Goal: Navigation & Orientation: Find specific page/section

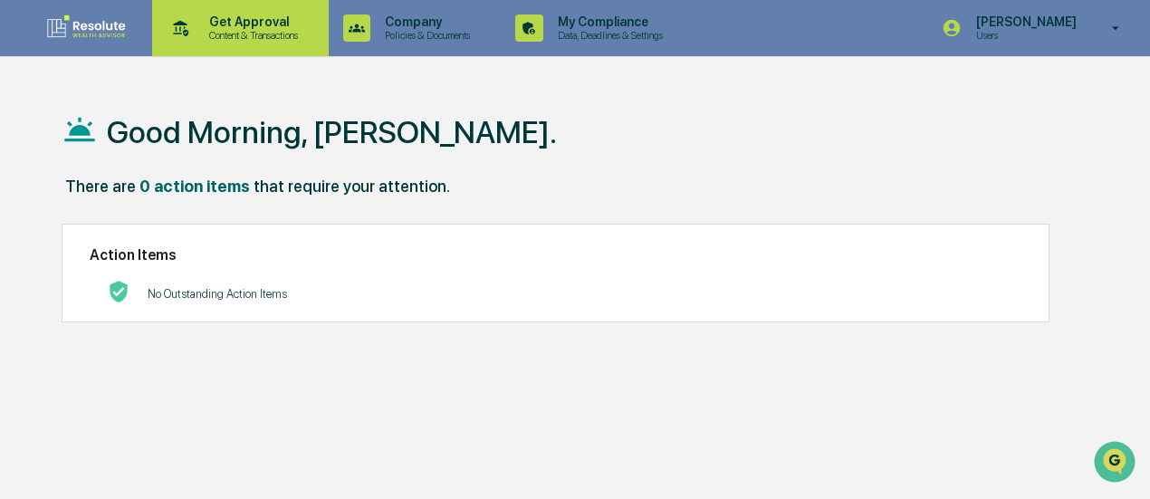
click at [242, 38] on p "Content & Transactions" at bounding box center [251, 35] width 112 height 13
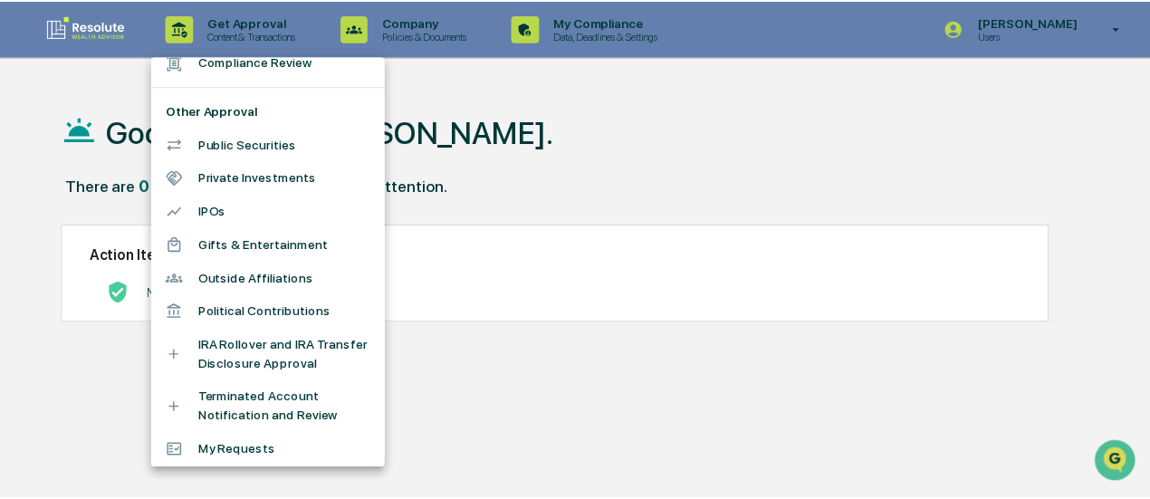
scroll to position [70, 0]
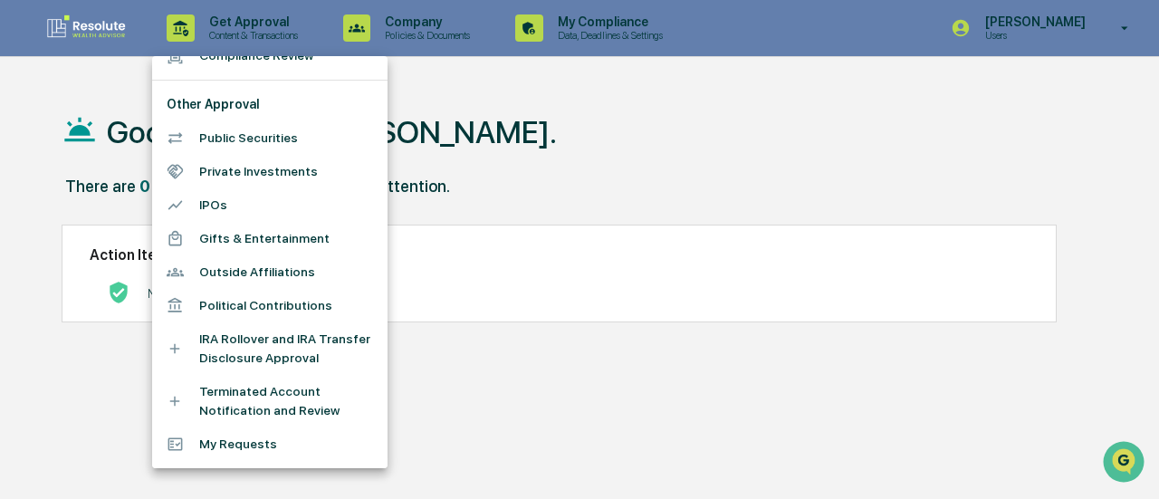
click at [262, 275] on li "Outside Affiliations" at bounding box center [269, 272] width 235 height 34
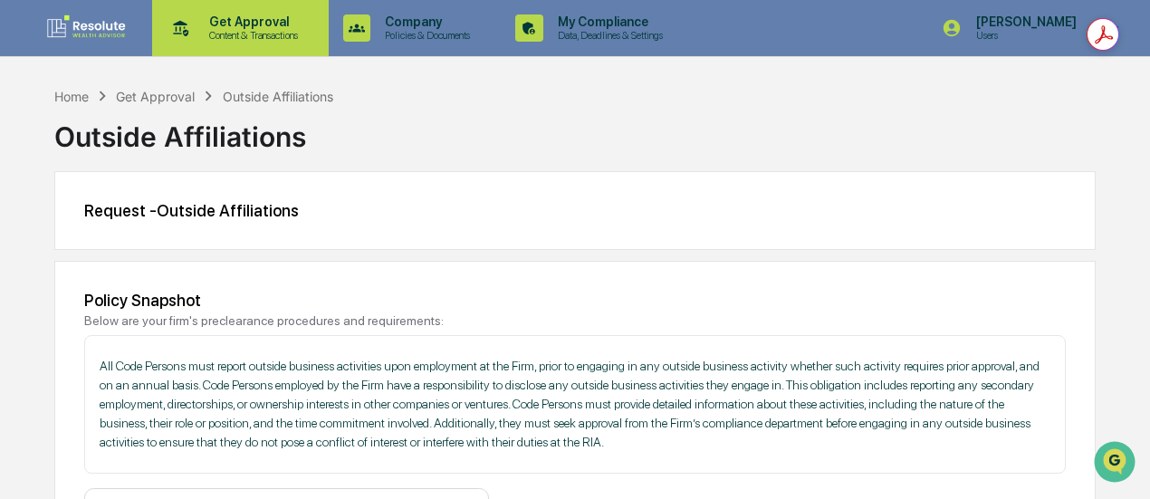
click at [276, 47] on div "Get Approval Content & Transactions" at bounding box center [238, 28] width 158 height 56
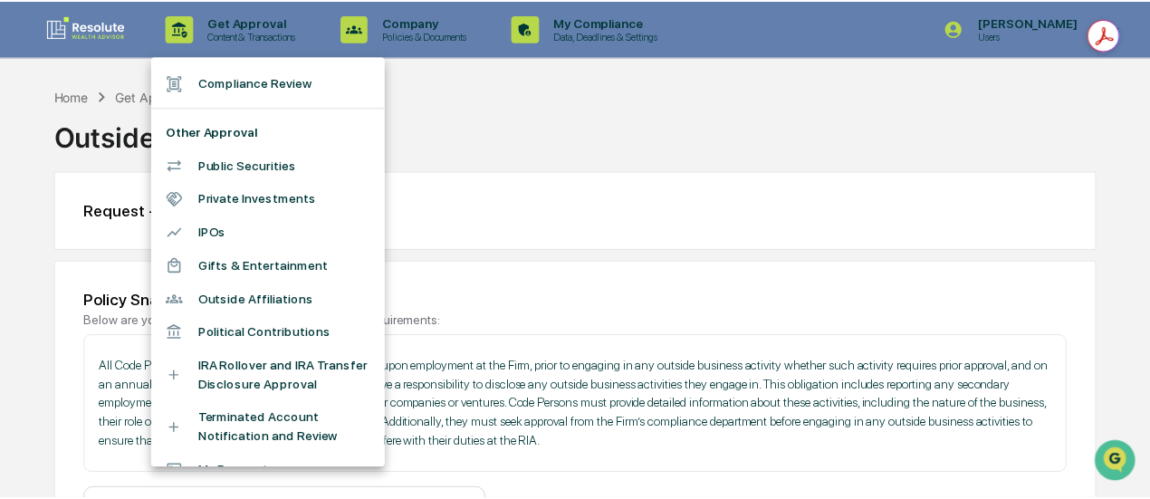
scroll to position [70, 0]
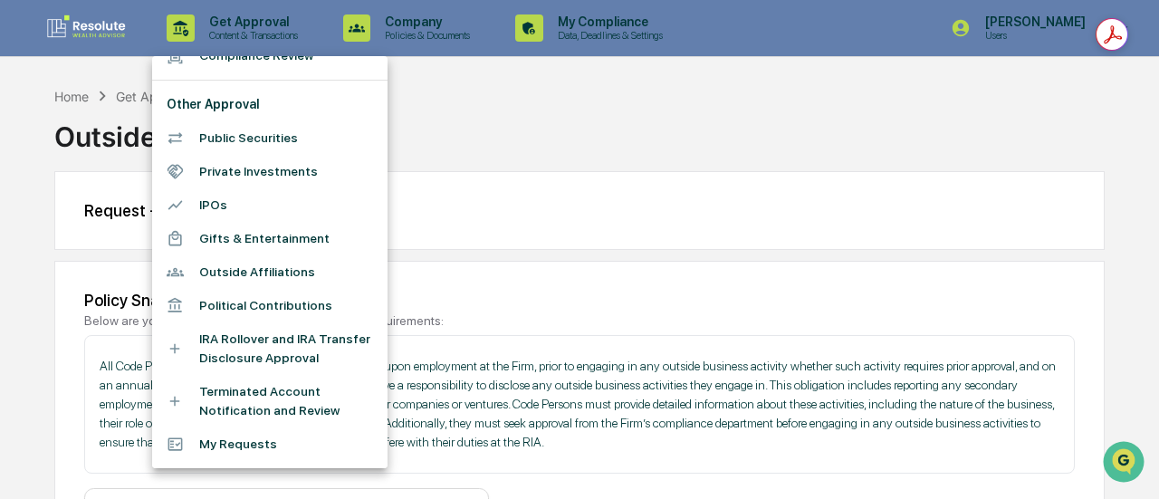
click at [438, 20] on div at bounding box center [579, 249] width 1159 height 499
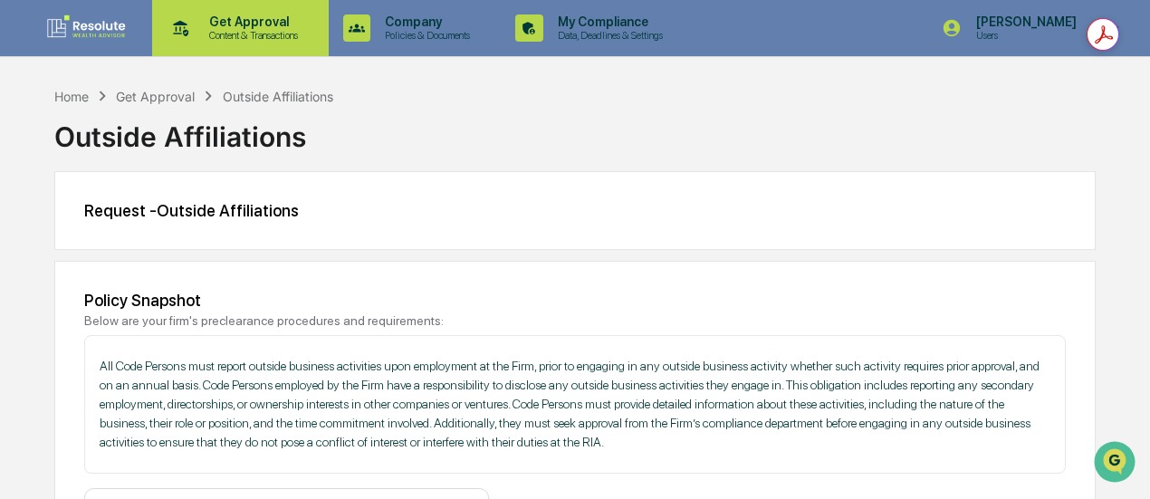
click at [205, 27] on p "Get Approval" at bounding box center [251, 21] width 112 height 14
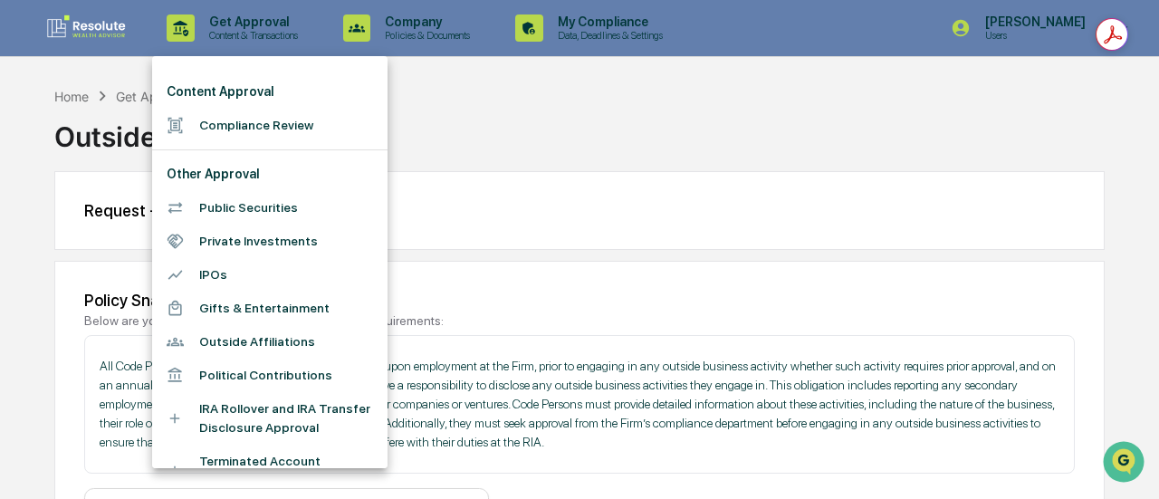
click at [239, 125] on li "Compliance Review" at bounding box center [269, 126] width 235 height 34
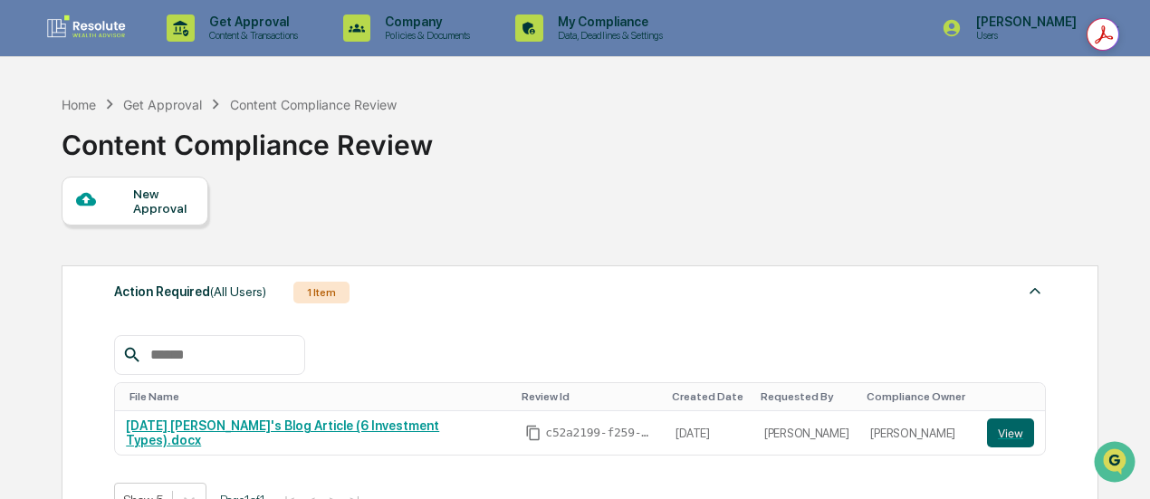
click at [82, 29] on img at bounding box center [86, 28] width 87 height 29
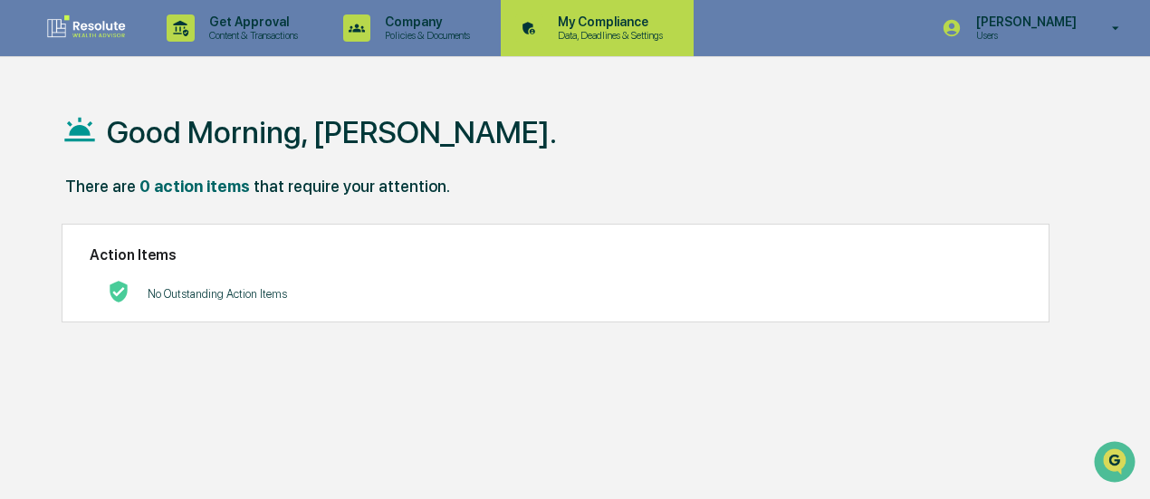
click at [600, 34] on p "Data, Deadlines & Settings" at bounding box center [607, 35] width 129 height 13
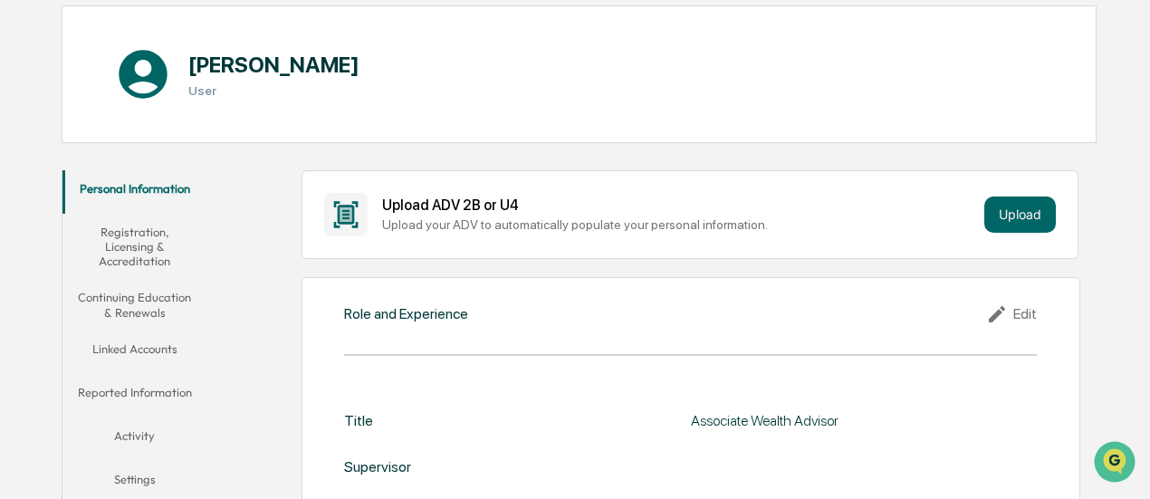
scroll to position [172, 0]
click at [137, 322] on button "Continuing Education & Renewals" at bounding box center [134, 304] width 144 height 52
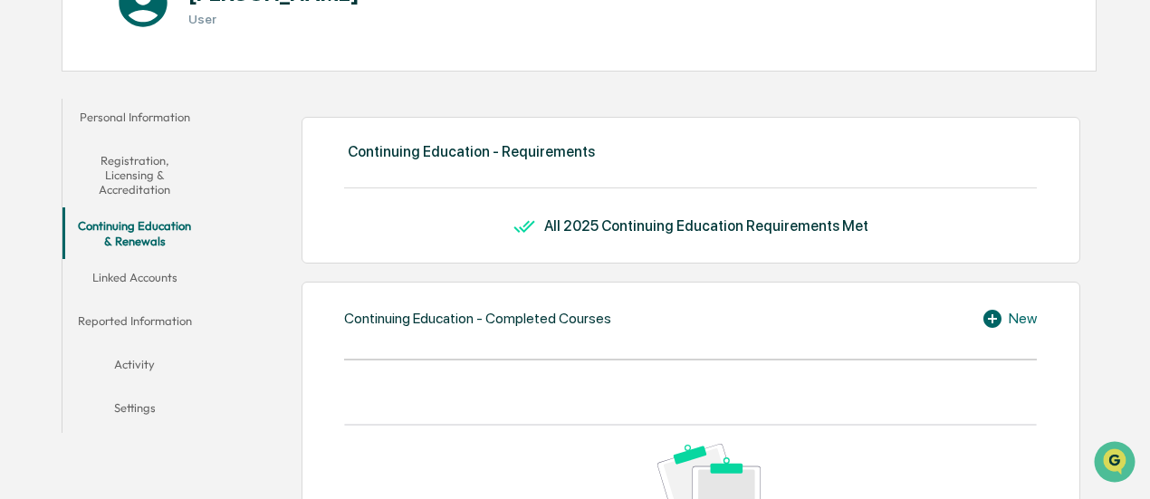
scroll to position [261, 0]
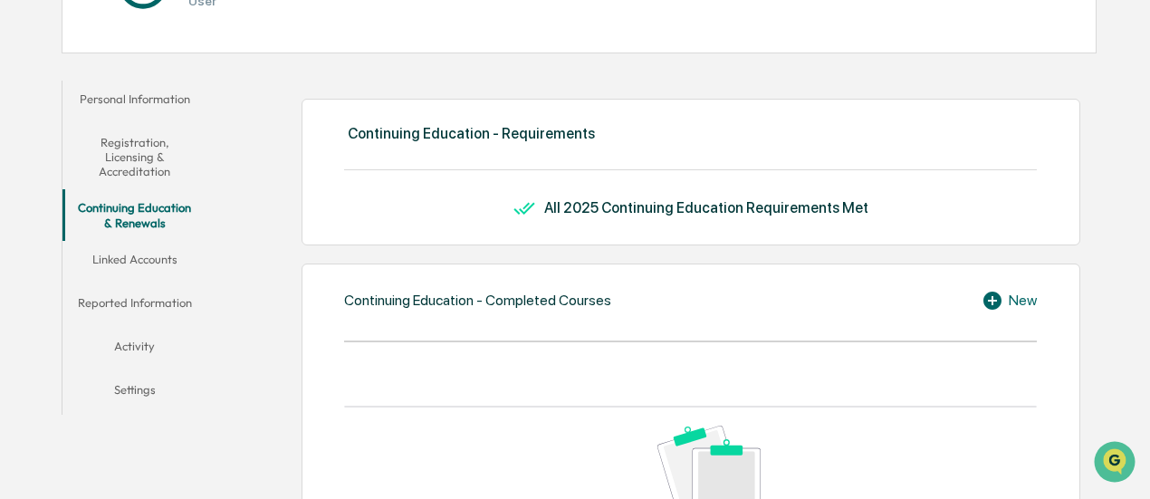
click at [142, 145] on button "Registration, Licensing & Accreditation" at bounding box center [134, 157] width 144 height 66
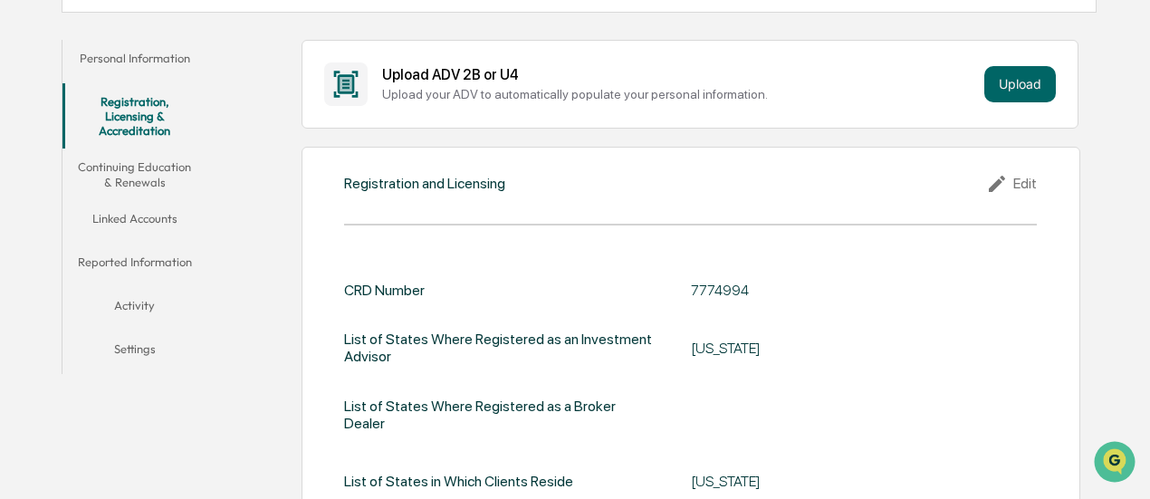
click at [114, 220] on button "Linked Accounts" at bounding box center [134, 221] width 144 height 43
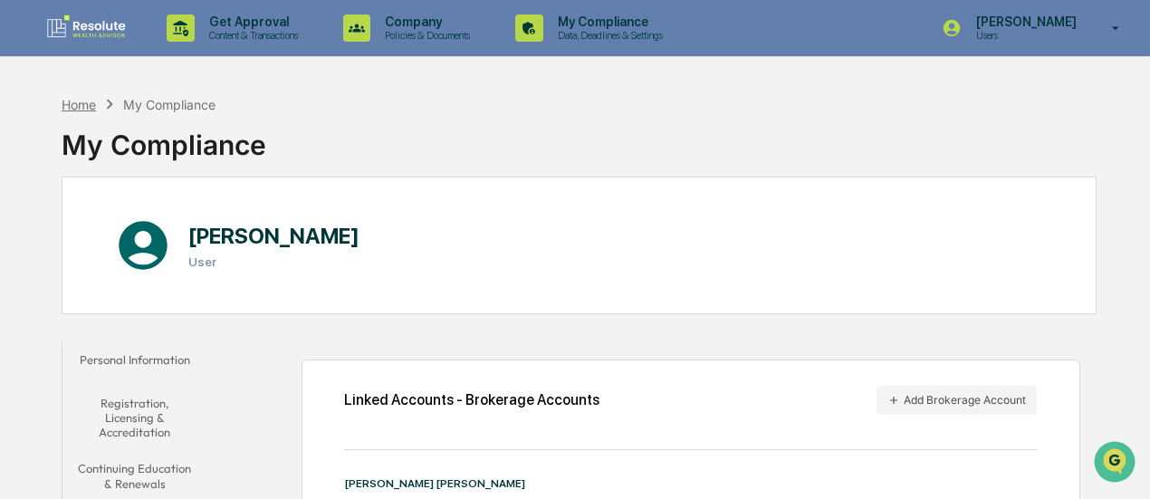
click at [81, 101] on div "Home" at bounding box center [79, 104] width 34 height 15
